Goal: Transaction & Acquisition: Obtain resource

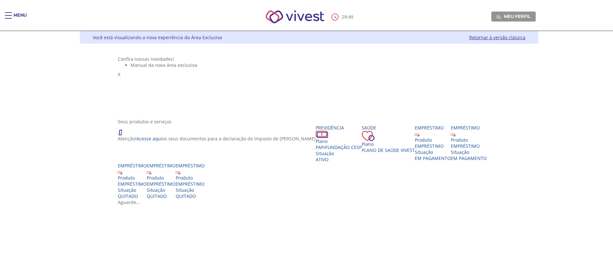
click at [12, 17] on div "Main header" at bounding box center [8, 18] width 7 height 13
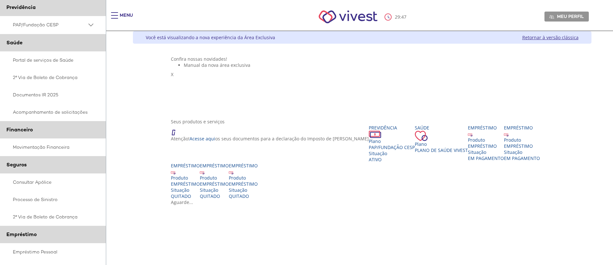
scroll to position [97, 0]
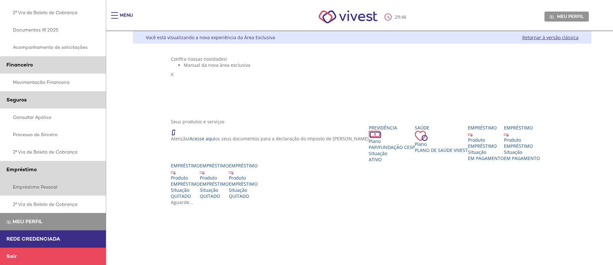
click at [48, 186] on link "Empréstimo Pessoal" at bounding box center [53, 186] width 106 height 17
click at [53, 187] on link "Empréstimo Pessoal" at bounding box center [53, 186] width 106 height 17
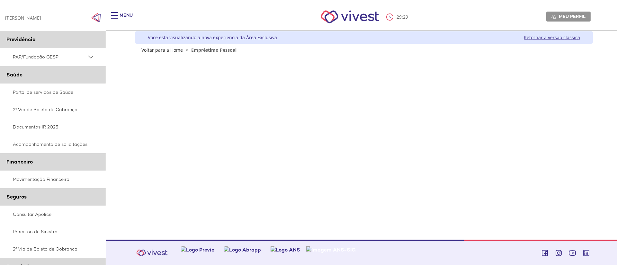
click at [333, 205] on div "Z6_L19A13G0LGPF00Q7UV9Q807RK1 Você está visualizando a nova experiência da Área…" at bounding box center [361, 135] width 463 height 209
click at [404, 203] on div "Z6_L19A13G0LGPF00Q7UV9Q807RK1 Você está visualizando a nova experiência da Área…" at bounding box center [361, 135] width 463 height 209
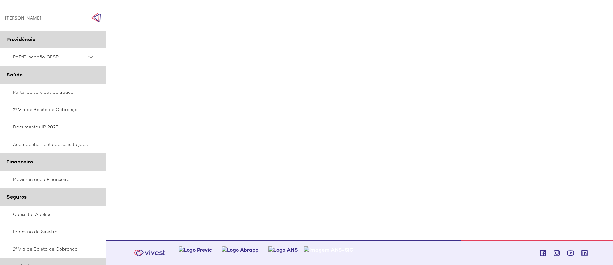
scroll to position [58, 0]
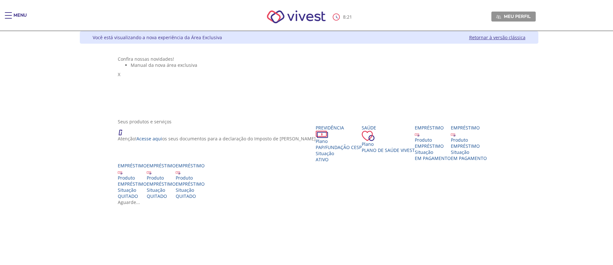
click at [77, 18] on div "8 : 21 Meu perfil Alterar Senha Sair" at bounding box center [306, 16] width 458 height 27
click at [5, 18] on span "Main header" at bounding box center [8, 18] width 7 height 1
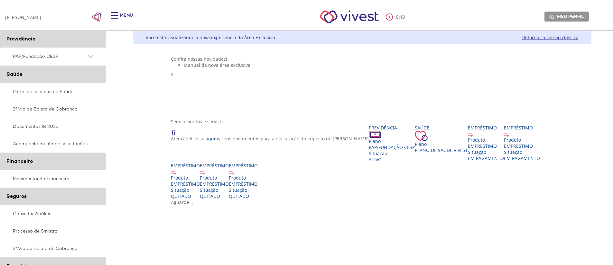
scroll to position [97, 0]
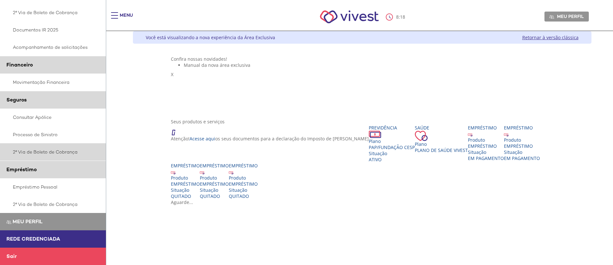
click at [47, 153] on link "2ª Via de Boleto de Cobrança" at bounding box center [53, 151] width 106 height 17
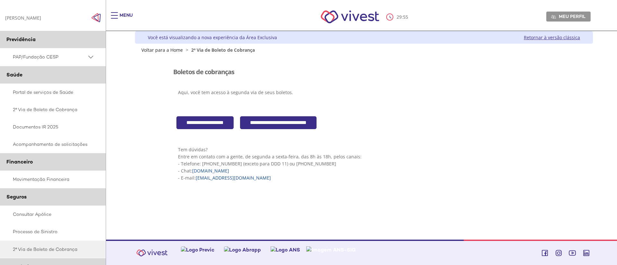
click at [280, 125] on input "**********" at bounding box center [278, 122] width 77 height 13
